Goal: Subscribe to service/newsletter

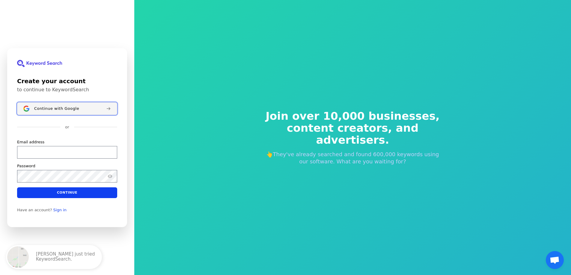
click at [87, 106] on button "Continue with Google" at bounding box center [67, 108] width 100 height 13
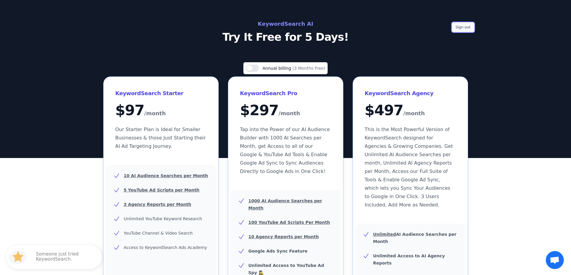
click at [461, 25] on button "Sign out" at bounding box center [463, 27] width 22 height 9
